Goal: Task Accomplishment & Management: Manage account settings

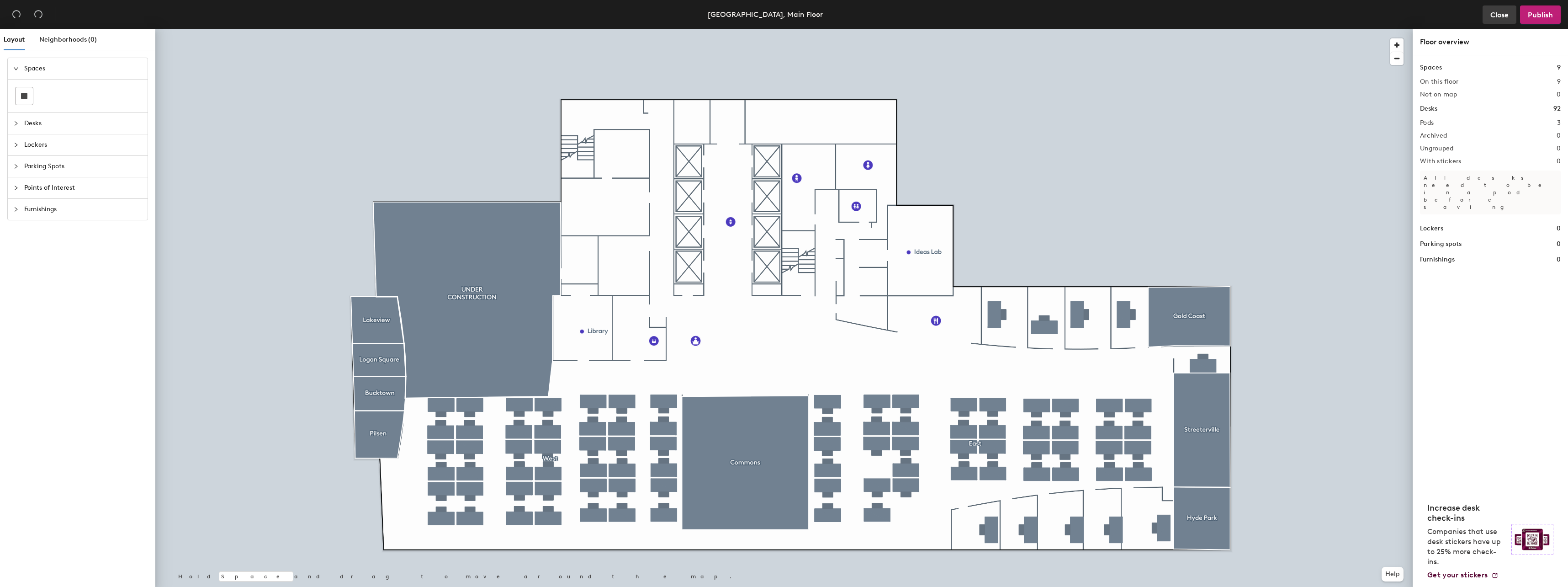
click at [1499, 12] on span "Close" at bounding box center [1499, 15] width 18 height 9
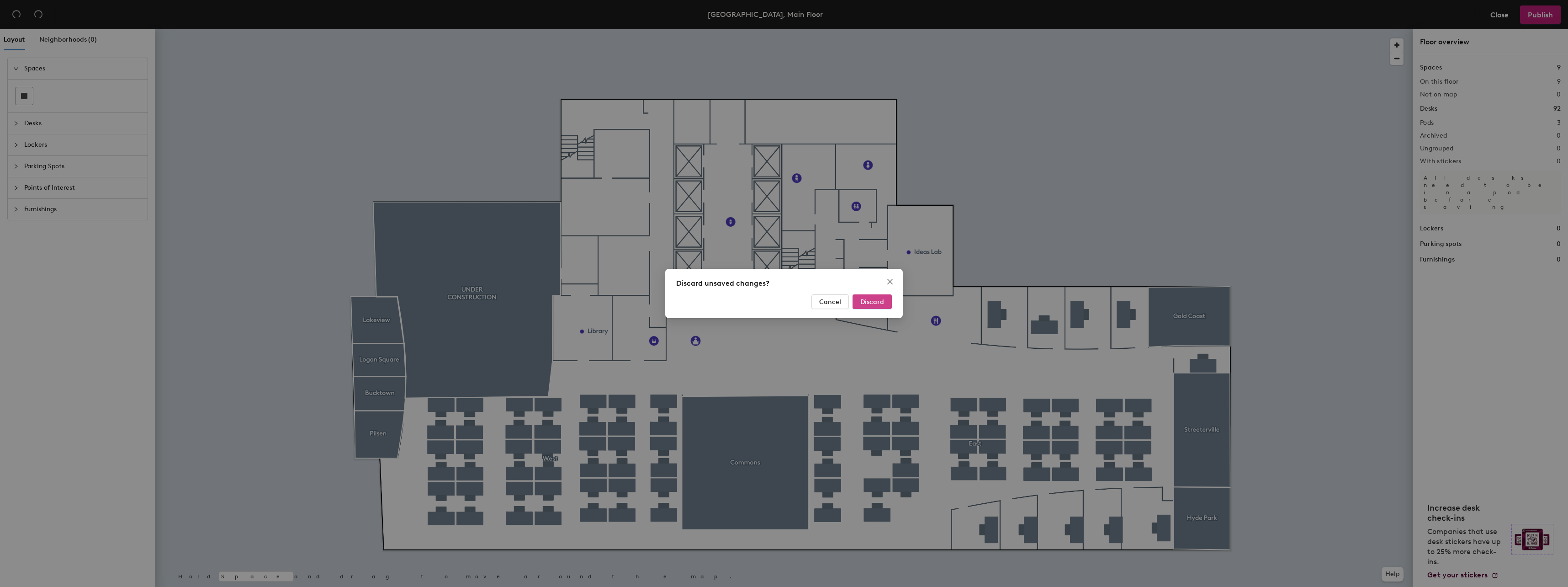
click at [877, 307] on button "Discard" at bounding box center [872, 301] width 40 height 15
